Goal: Task Accomplishment & Management: Complete application form

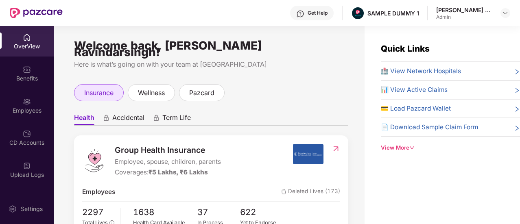
click at [95, 84] on div "insurance" at bounding box center [99, 92] width 50 height 17
click at [171, 113] on span "Term Life" at bounding box center [176, 119] width 28 height 12
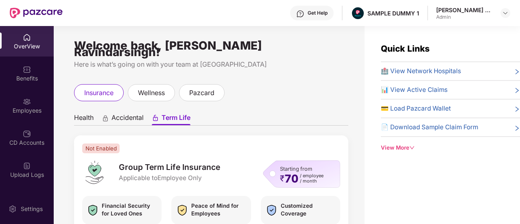
click at [85, 113] on span "Health" at bounding box center [84, 119] width 20 height 12
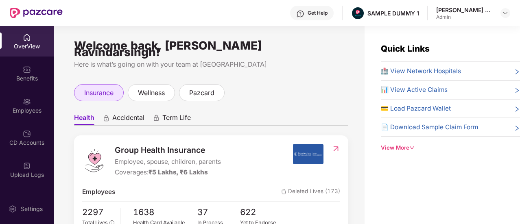
click at [97, 92] on div "insurance" at bounding box center [99, 92] width 50 height 17
click at [142, 113] on span "Accidental" at bounding box center [128, 119] width 32 height 12
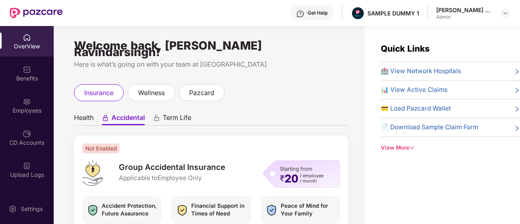
click at [170, 109] on ul "Health Accidental Term Life" at bounding box center [211, 117] width 274 height 16
click at [175, 113] on span "Term Life" at bounding box center [177, 119] width 28 height 12
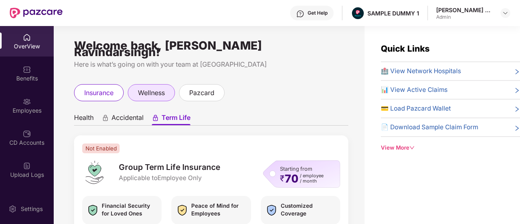
click at [159, 88] on span "wellness" at bounding box center [151, 93] width 27 height 10
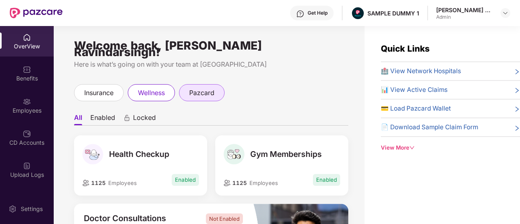
click at [207, 89] on span "pazcard" at bounding box center [201, 93] width 25 height 10
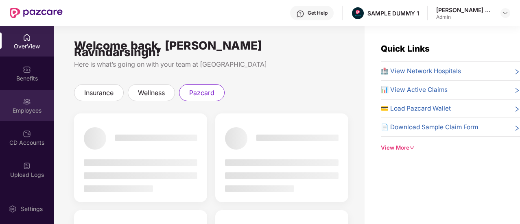
click at [33, 114] on div "Employees" at bounding box center [27, 111] width 54 height 8
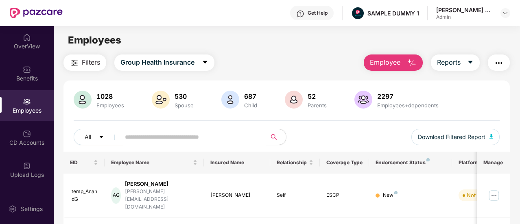
click at [407, 63] on img "button" at bounding box center [412, 63] width 10 height 10
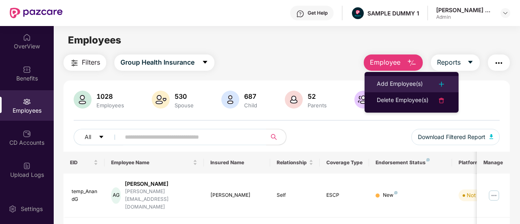
click at [385, 88] on div "Add Employee(s)" at bounding box center [400, 84] width 46 height 10
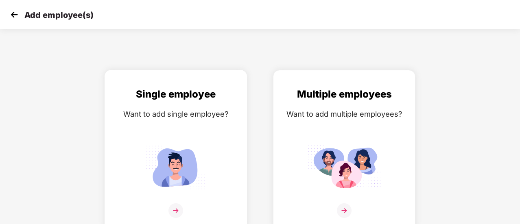
click at [198, 164] on img at bounding box center [175, 167] width 73 height 51
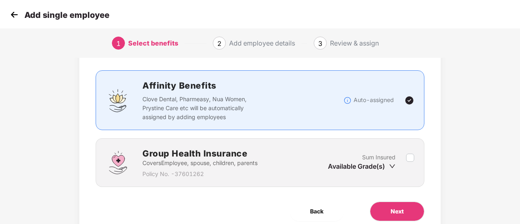
scroll to position [76, 0]
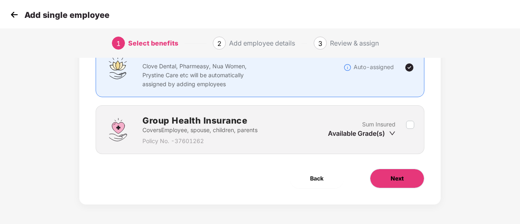
drag, startPoint x: 202, startPoint y: 96, endPoint x: 405, endPoint y: 175, distance: 218.5
click at [405, 175] on button "Next" at bounding box center [397, 179] width 55 height 20
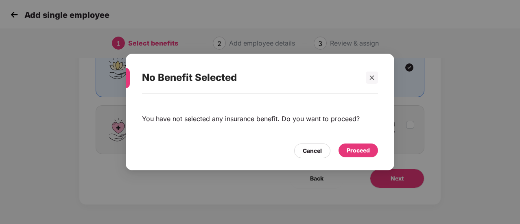
click at [359, 147] on div "Proceed" at bounding box center [358, 150] width 23 height 9
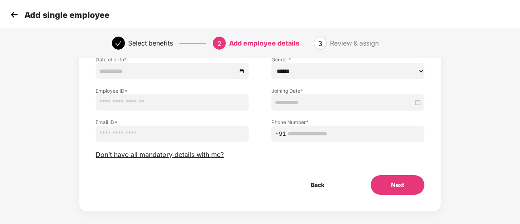
scroll to position [102, 0]
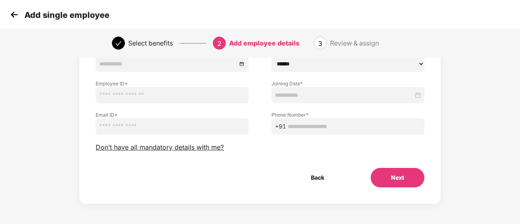
drag, startPoint x: 211, startPoint y: 81, endPoint x: 404, endPoint y: 188, distance: 220.7
click at [404, 188] on div "Employee Details Please provide all the mandatory details of the employee First…" at bounding box center [259, 84] width 361 height 239
click at [419, 180] on button "Next" at bounding box center [398, 178] width 54 height 20
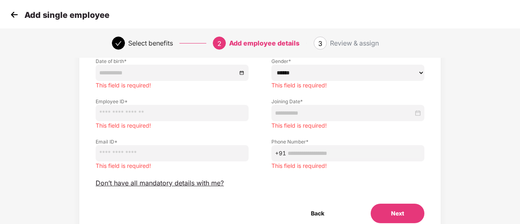
click at [17, 16] on img at bounding box center [14, 15] width 12 height 12
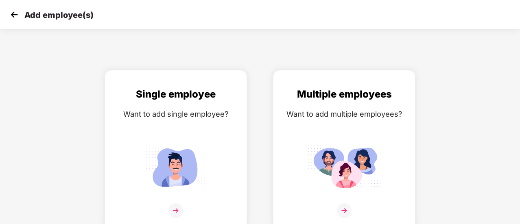
click at [17, 16] on img at bounding box center [14, 15] width 12 height 12
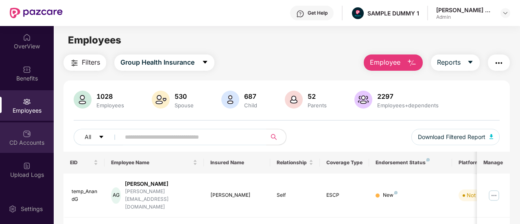
click at [43, 144] on div "CD Accounts" at bounding box center [27, 143] width 54 height 8
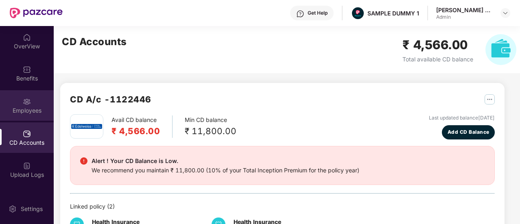
click at [25, 98] on img at bounding box center [27, 102] width 8 height 8
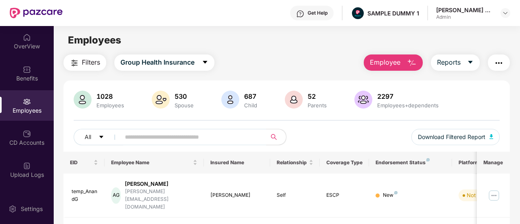
click at [403, 61] on button "Employee" at bounding box center [393, 63] width 59 height 16
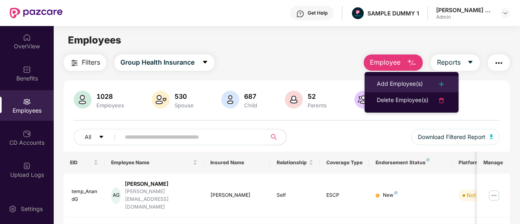
click at [390, 79] on li "Add Employee(s)" at bounding box center [412, 84] width 94 height 16
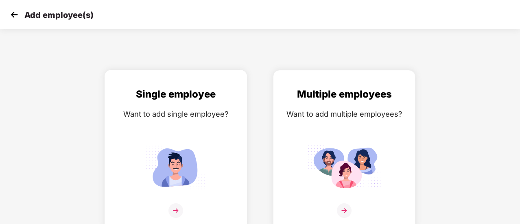
click at [210, 144] on img at bounding box center [175, 167] width 73 height 51
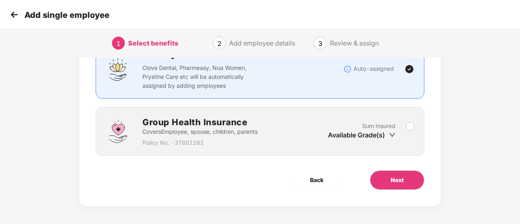
scroll to position [76, 0]
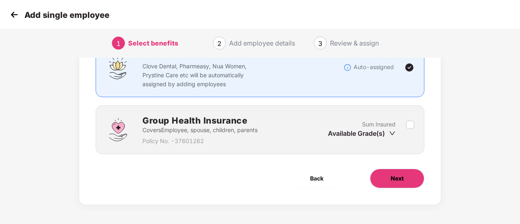
click at [421, 179] on button "Next" at bounding box center [397, 179] width 55 height 20
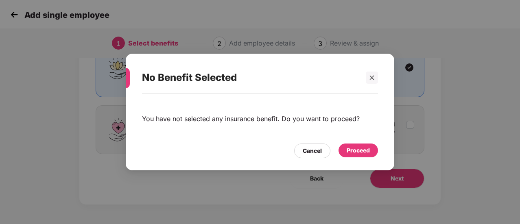
click at [351, 146] on div "Proceed" at bounding box center [357, 151] width 39 height 14
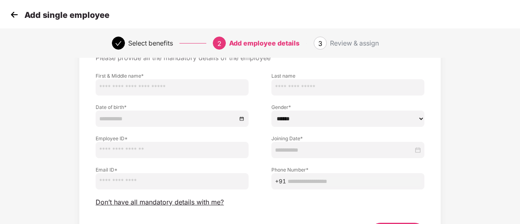
scroll to position [102, 0]
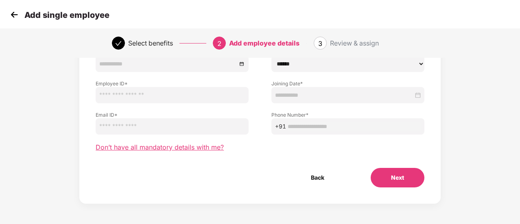
click at [164, 148] on span "Don’t have all mandatory details with me?" at bounding box center [160, 147] width 128 height 9
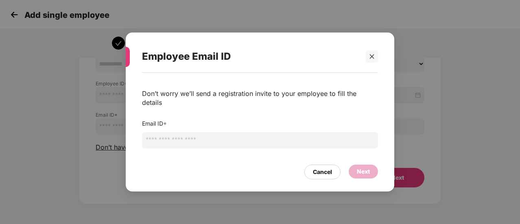
click at [225, 139] on input "email" at bounding box center [260, 140] width 236 height 16
type input "**********"
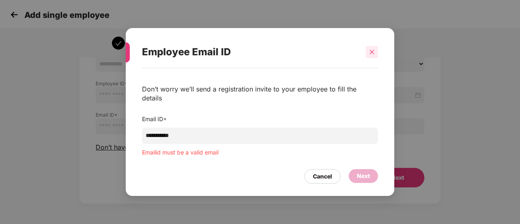
click at [372, 63] on div "Employee Email ID" at bounding box center [260, 52] width 236 height 32
click at [375, 58] on div at bounding box center [372, 52] width 12 height 12
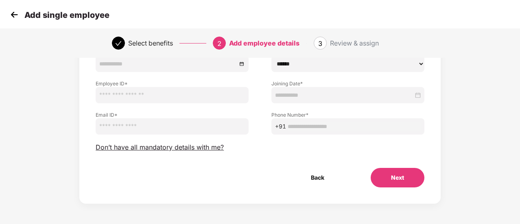
click at [11, 18] on img at bounding box center [14, 15] width 12 height 12
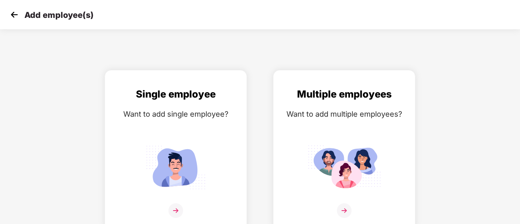
click at [13, 17] on img at bounding box center [14, 15] width 12 height 12
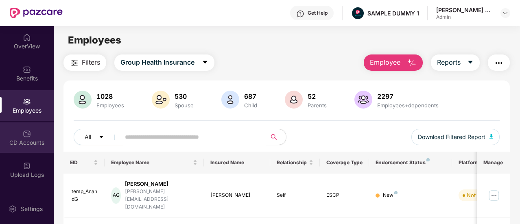
click at [32, 151] on div "CD Accounts" at bounding box center [27, 137] width 54 height 31
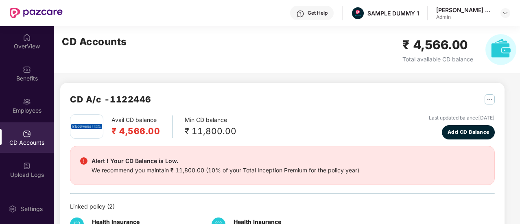
click at [206, 48] on div "CD Accounts ₹ 4,566.00 Total available CD balance" at bounding box center [289, 49] width 471 height 47
drag, startPoint x: 217, startPoint y: 63, endPoint x: 145, endPoint y: 87, distance: 76.3
click at [145, 87] on div "CD A/c - 1122446 Avail CD balance ₹ 4,566.00 Min CD balance ₹ 11,800.00 Last up…" at bounding box center [282, 168] width 444 height 171
drag, startPoint x: 520, startPoint y: 100, endPoint x: 318, endPoint y: 115, distance: 203.2
click at [318, 115] on div "Avail CD balance ₹ 4,566.00 Min CD balance ₹ 11,800.00 Last updated balance [DA…" at bounding box center [282, 126] width 425 height 25
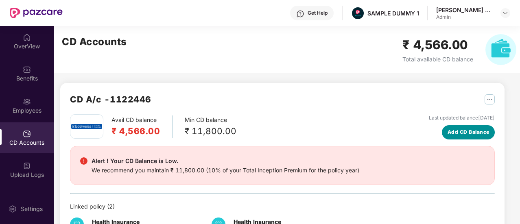
click at [477, 138] on button "Add CD Balance" at bounding box center [468, 132] width 53 height 14
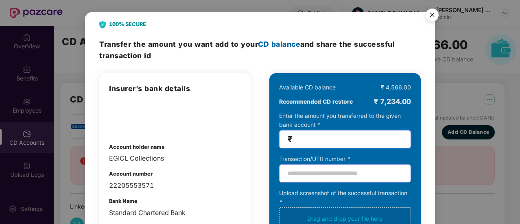
click at [323, 141] on input "number" at bounding box center [348, 139] width 108 height 9
type input "******"
click at [426, 22] on img "Close" at bounding box center [432, 16] width 23 height 23
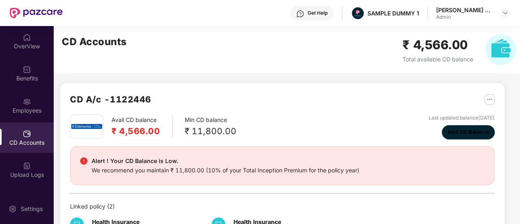
scroll to position [147, 0]
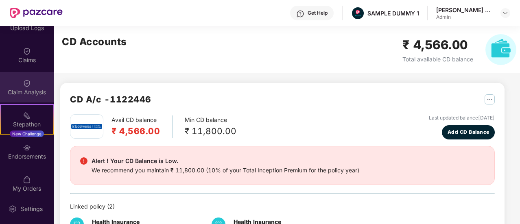
click at [30, 96] on div "Claim Analysis" at bounding box center [27, 92] width 54 height 8
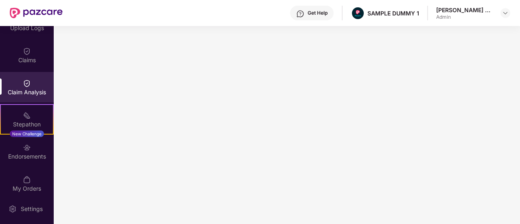
click at [304, 15] on div "Get Help" at bounding box center [312, 13] width 44 height 15
